Goal: Information Seeking & Learning: Find specific fact

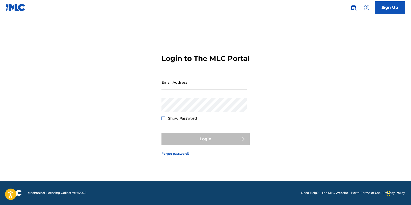
click at [332, 191] on link "The MLC Website" at bounding box center [335, 192] width 26 height 5
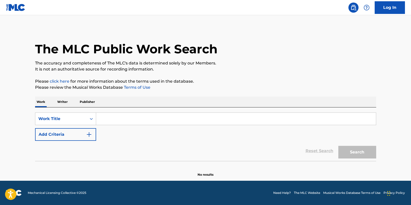
click at [158, 119] on input "Search Form" at bounding box center [236, 119] width 280 height 12
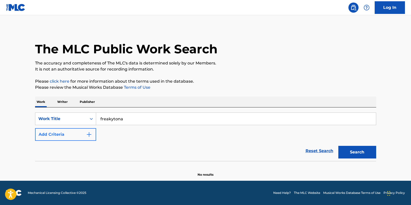
type input "freakytona"
click at [90, 133] on img "Search Form" at bounding box center [89, 134] width 6 height 6
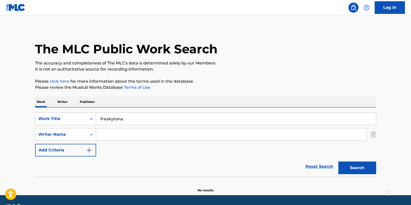
click at [111, 137] on input "Search Form" at bounding box center [231, 134] width 270 height 12
type input "felix"
click at [338, 161] on button "Search" at bounding box center [357, 167] width 38 height 13
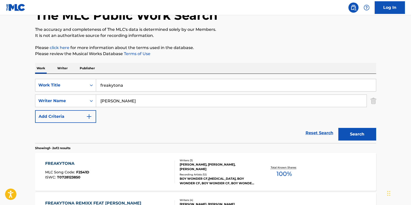
scroll to position [101, 0]
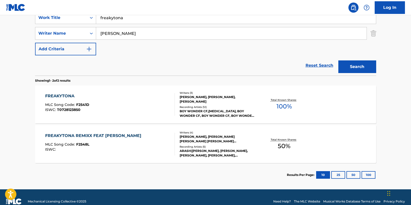
click at [283, 102] on span "100 %" at bounding box center [284, 106] width 15 height 9
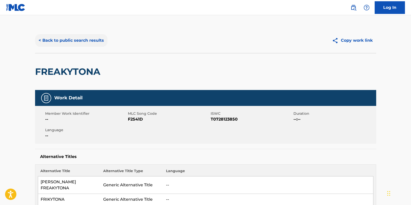
click at [82, 40] on button "< Back to public search results" at bounding box center [71, 40] width 72 height 13
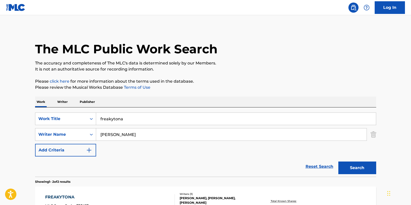
scroll to position [81, 0]
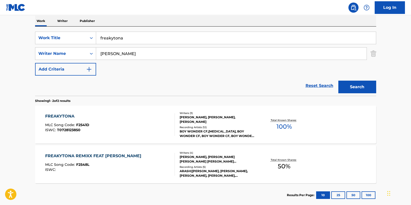
click at [134, 37] on input "freakytona" at bounding box center [236, 38] width 280 height 12
type input "freakitona"
click at [338, 80] on button "Search" at bounding box center [357, 86] width 38 height 13
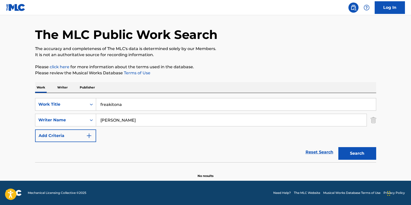
click at [124, 118] on input "felix" at bounding box center [231, 120] width 270 height 12
